Goal: Transaction & Acquisition: Purchase product/service

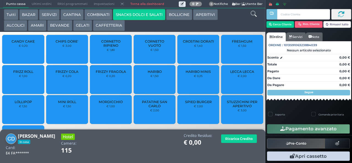
click at [151, 108] on span "PATATINE SAN CARLO" at bounding box center [154, 104] width 33 height 8
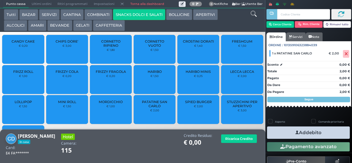
click at [150, 108] on span "PATATINE SAN CARLO" at bounding box center [154, 104] width 33 height 8
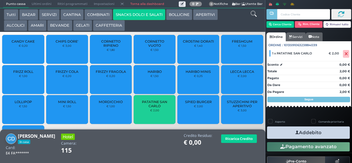
click at [151, 108] on span "PATATINE SAN CARLO" at bounding box center [154, 104] width 33 height 8
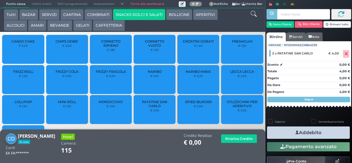
click at [149, 107] on span "PATATINE SAN CARLO" at bounding box center [154, 104] width 33 height 8
click at [287, 134] on button "Addebito" at bounding box center [308, 133] width 83 height 12
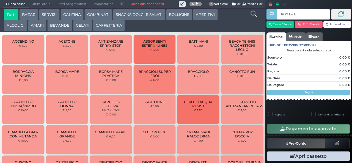
type input "19 27 be b9"
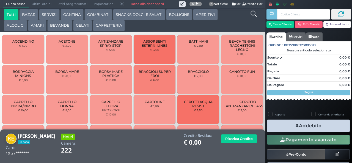
click at [78, 30] on button "GELATI" at bounding box center [82, 25] width 19 height 11
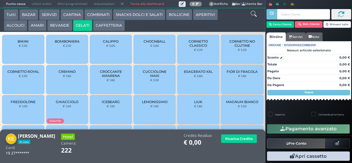
click at [20, 47] on small "€ 2,20" at bounding box center [23, 45] width 9 height 3
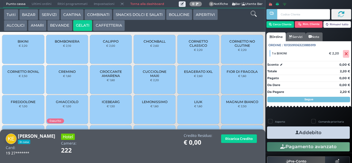
click at [282, 135] on button "Addebito" at bounding box center [308, 133] width 83 height 12
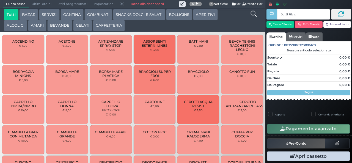
type input "5d 5f 6b c3"
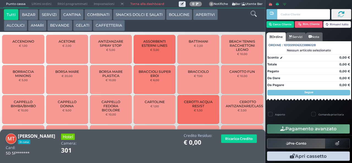
click at [80, 30] on button "GELATI" at bounding box center [82, 25] width 19 height 11
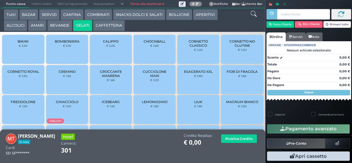
scroll to position [37, 0]
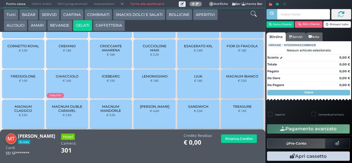
click at [23, 113] on span "MAGNUM CLASSICO" at bounding box center [23, 109] width 33 height 8
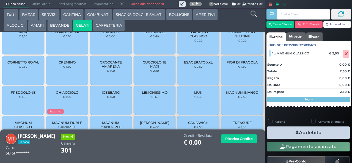
scroll to position [0, 0]
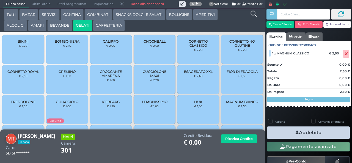
click at [185, 48] on span "CORNETTO CLASSICO" at bounding box center [198, 43] width 33 height 8
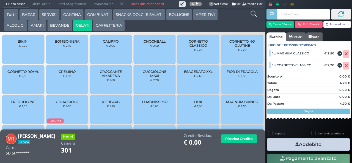
click at [296, 144] on icon "button" at bounding box center [298, 145] width 4 height 6
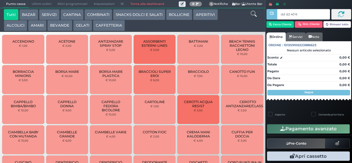
type input "dd d2 40 66"
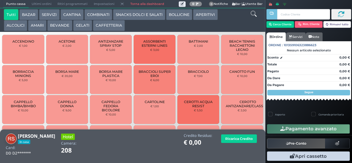
click at [80, 25] on button "GELATI" at bounding box center [82, 25] width 19 height 11
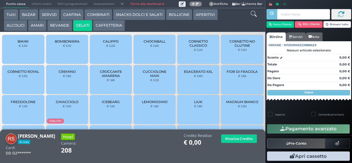
click at [145, 78] on span "CUCCIOLONE MAXI" at bounding box center [154, 74] width 33 height 8
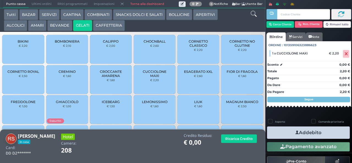
click at [143, 78] on span "CUCCIOLONE MAXI" at bounding box center [154, 74] width 33 height 8
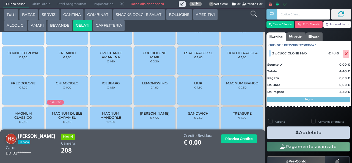
scroll to position [37, 0]
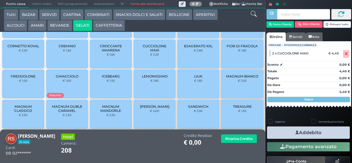
click at [19, 78] on span "FREDDOLONE" at bounding box center [23, 76] width 25 height 4
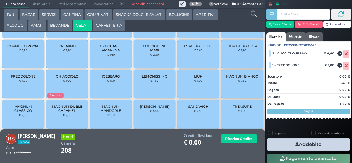
click at [284, 145] on button "Addebito" at bounding box center [308, 144] width 83 height 12
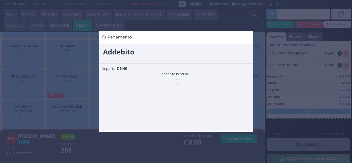
scroll to position [0, 0]
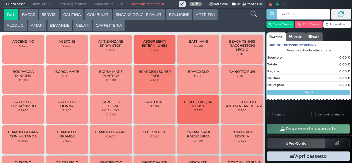
type input "ba 76 ff ac"
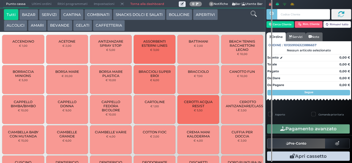
click at [88, 24] on button "GELATI" at bounding box center [82, 25] width 19 height 11
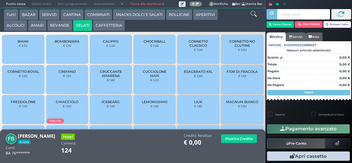
click at [108, 47] on small "€ 2,00" at bounding box center [110, 45] width 9 height 3
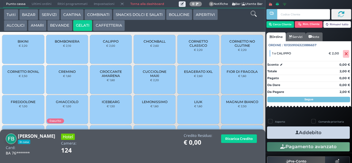
click at [324, 134] on button "Addebito" at bounding box center [308, 133] width 83 height 12
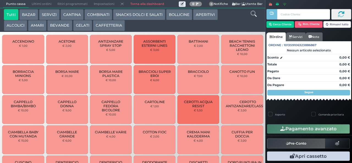
click at [239, 21] on div "Tutti BAZAR SERVIZI [GEOGRAPHIC_DATA] COMBINATI SNACKS DOLCI E SALATI BOLLICINE…" at bounding box center [122, 20] width 242 height 22
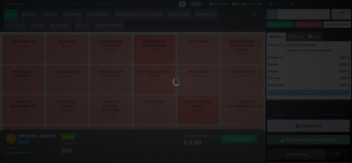
click at [173, 78] on div at bounding box center [176, 81] width 6 height 6
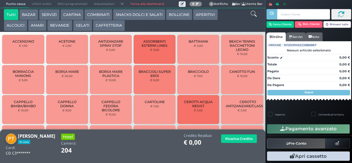
click at [87, 26] on button "GELATI" at bounding box center [82, 25] width 19 height 11
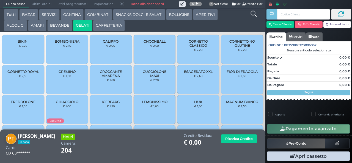
click at [200, 48] on span "CORNETTO CLASSICO" at bounding box center [198, 43] width 33 height 8
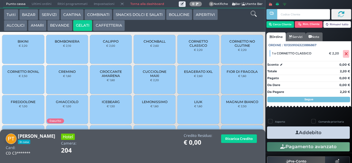
click at [276, 129] on button "Addebito" at bounding box center [308, 133] width 83 height 12
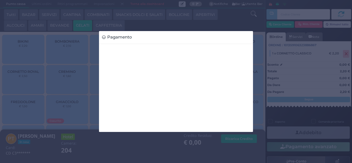
click at [272, 148] on div "Pagamento" at bounding box center [176, 81] width 352 height 163
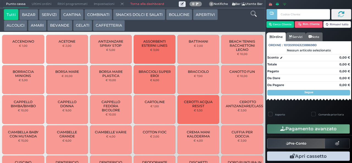
click at [84, 24] on button "GELATI" at bounding box center [82, 25] width 19 height 11
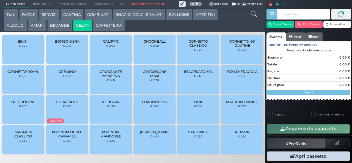
click at [107, 43] on span "CALIPPO" at bounding box center [111, 41] width 16 height 4
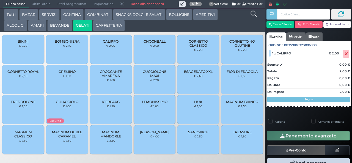
click at [247, 74] on span "FIOR DI FRAGOLA" at bounding box center [242, 72] width 31 height 4
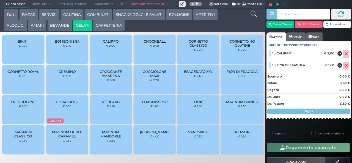
click at [116, 78] on span "CROCCANTE AMARENA" at bounding box center [111, 74] width 33 height 8
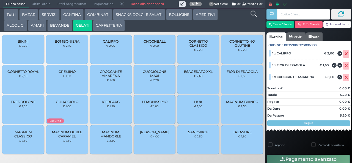
click at [199, 104] on span "LIUK" at bounding box center [198, 102] width 8 height 4
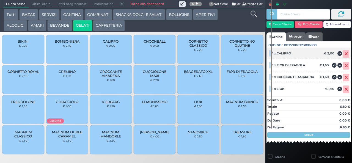
click at [345, 54] on icon at bounding box center [346, 54] width 3 height 0
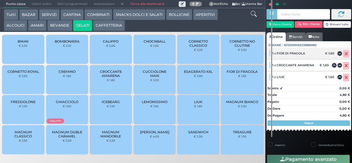
click at [345, 54] on icon at bounding box center [346, 54] width 3 height 0
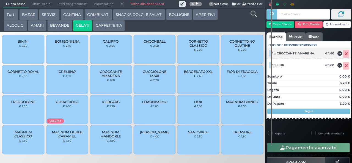
click at [345, 54] on icon at bounding box center [346, 54] width 3 height 0
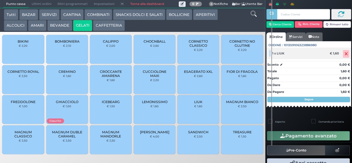
click at [345, 54] on icon at bounding box center [346, 54] width 3 height 0
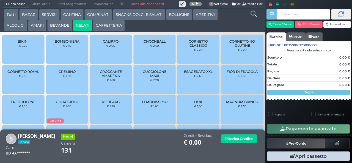
click at [110, 43] on span "CALIPPO" at bounding box center [111, 41] width 16 height 4
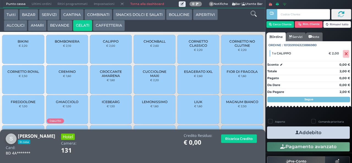
click at [233, 83] on div "FIOR DI FRAGOLA € 1,60" at bounding box center [242, 79] width 42 height 29
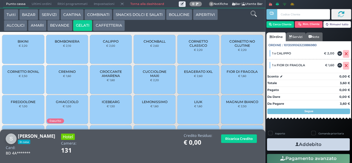
click at [107, 78] on span "CROCCANTE AMARENA" at bounding box center [111, 74] width 33 height 8
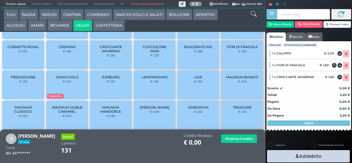
scroll to position [37, 0]
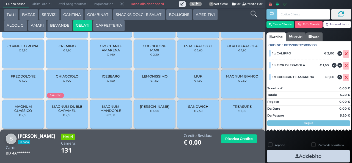
click at [194, 78] on span "LIUK" at bounding box center [198, 76] width 8 height 4
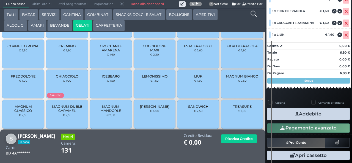
scroll to position [78, 0]
click at [296, 113] on icon "button" at bounding box center [298, 114] width 4 height 6
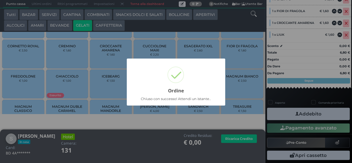
scroll to position [52, 0]
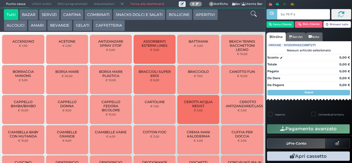
type input "ba 76 ff ac"
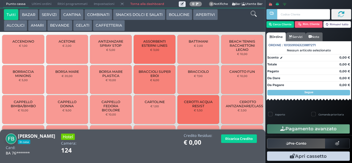
click at [132, 15] on button "SNACKS DOLCI E SALATI" at bounding box center [139, 14] width 52 height 11
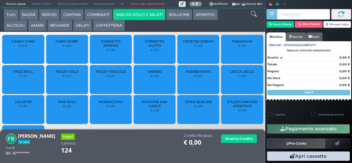
click at [151, 108] on span "PATATINE SAN CARLO" at bounding box center [154, 104] width 33 height 8
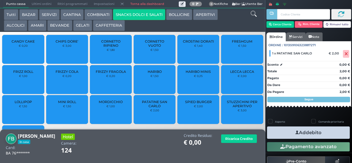
click at [322, 132] on button "Addebito" at bounding box center [308, 133] width 83 height 12
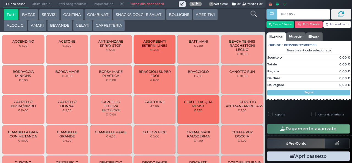
type input "84 15 95 af"
click at [101, 25] on button "CAFFETTERIA" at bounding box center [109, 25] width 32 height 11
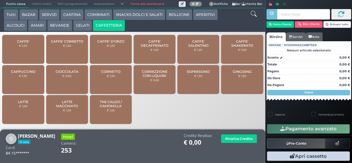
click at [205, 48] on span "CAFFE' SALENTINO" at bounding box center [198, 43] width 33 height 8
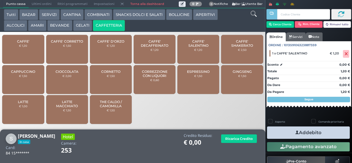
click at [327, 133] on button "Addebito" at bounding box center [308, 133] width 83 height 12
